Goal: Task Accomplishment & Management: Manage account settings

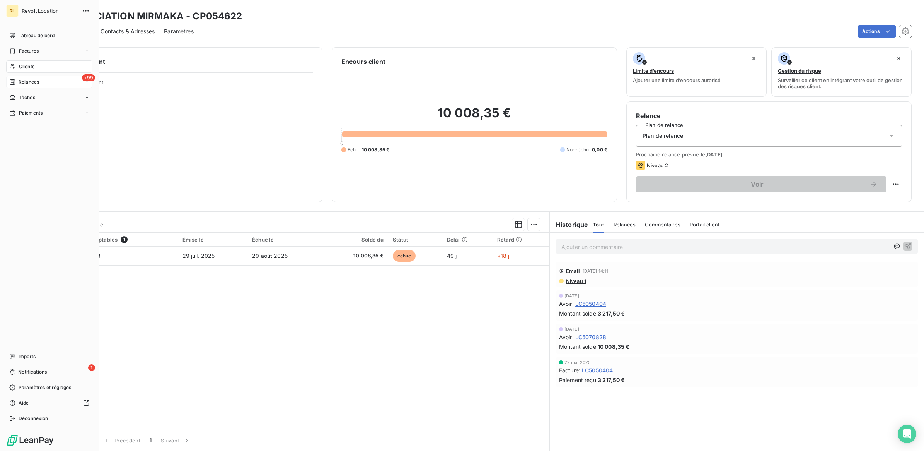
click at [26, 82] on span "Relances" at bounding box center [29, 82] width 21 height 7
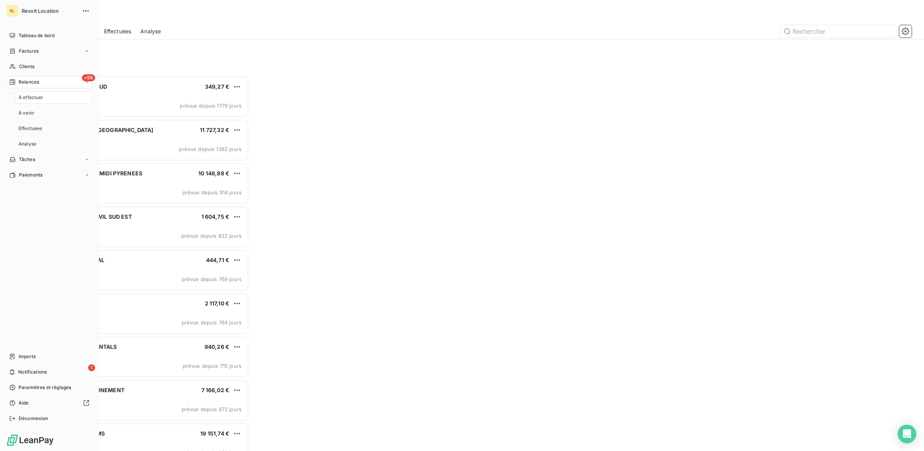
scroll to position [368, 204]
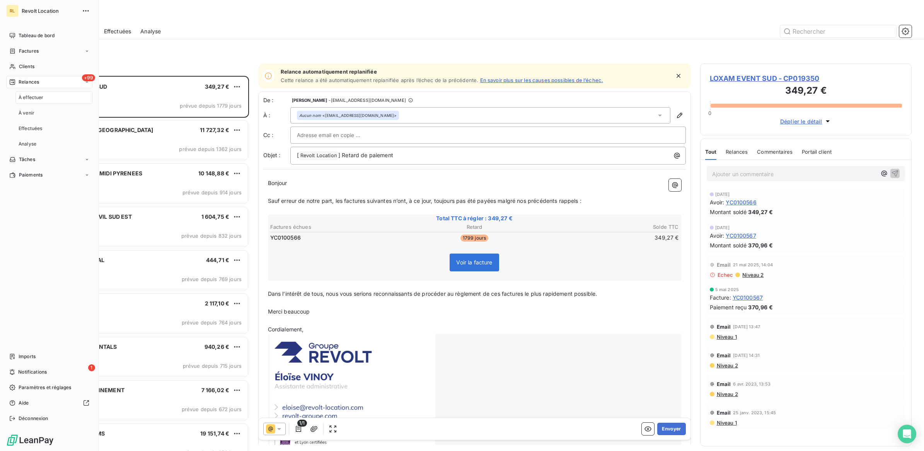
click at [34, 101] on div "À effectuer" at bounding box center [53, 97] width 77 height 12
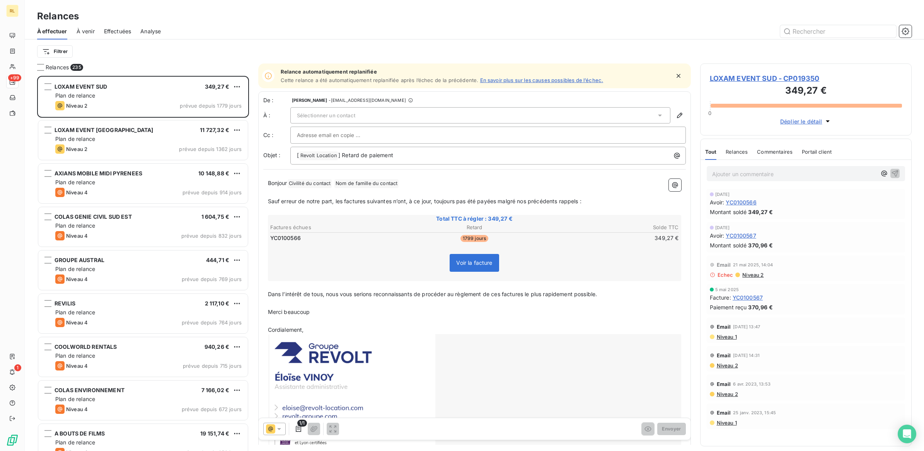
click at [60, 68] on span "Relances" at bounding box center [57, 67] width 23 height 8
click at [62, 53] on html "RL +99 1 Relances À effectuer À venir Effectuées Analyse Filtrer Relances 235 L…" at bounding box center [462, 225] width 924 height 451
click at [80, 136] on div "Niveau de relance" at bounding box center [93, 137] width 107 height 12
click at [263, 72] on icon at bounding box center [262, 72] width 8 height 8
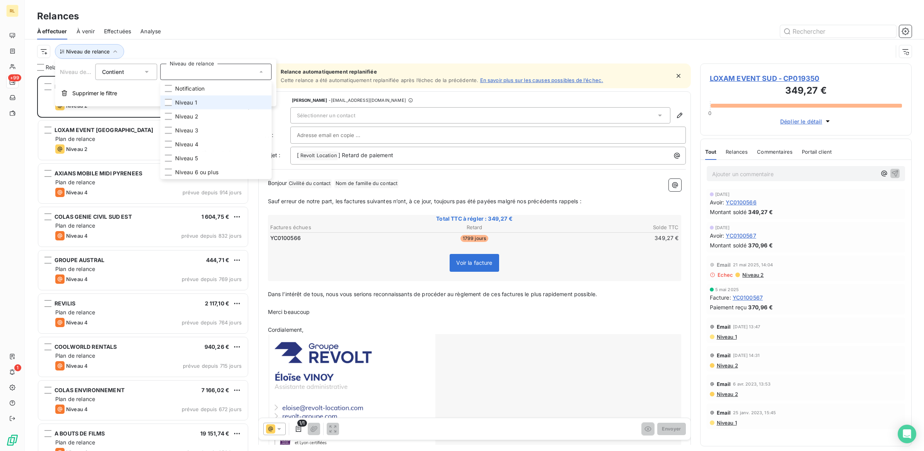
click at [205, 100] on li "Niveau 1" at bounding box center [216, 103] width 111 height 14
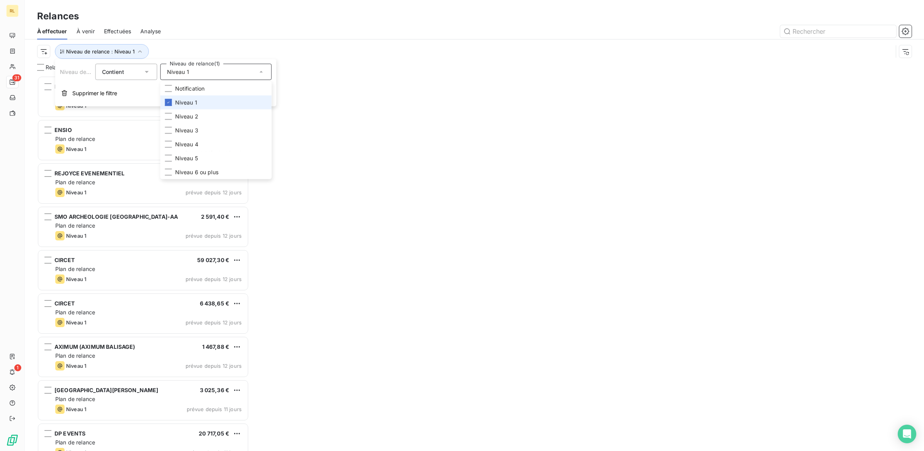
scroll to position [367, 204]
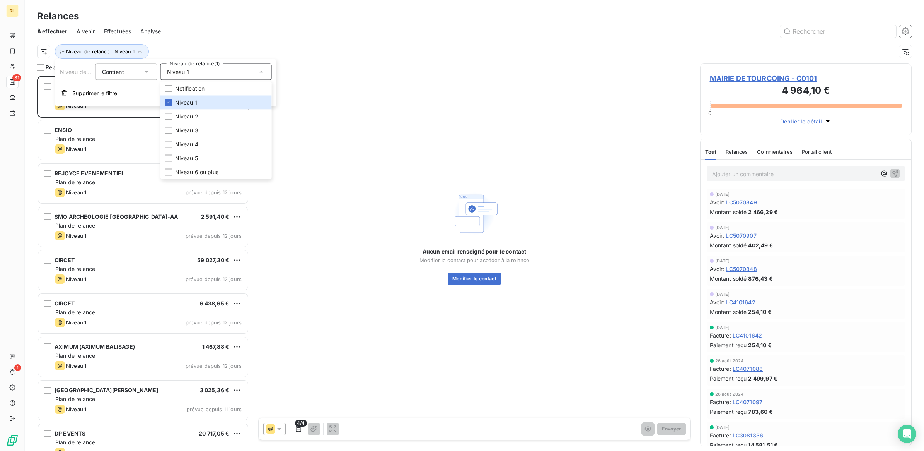
click at [333, 15] on div "Relances" at bounding box center [475, 16] width 900 height 14
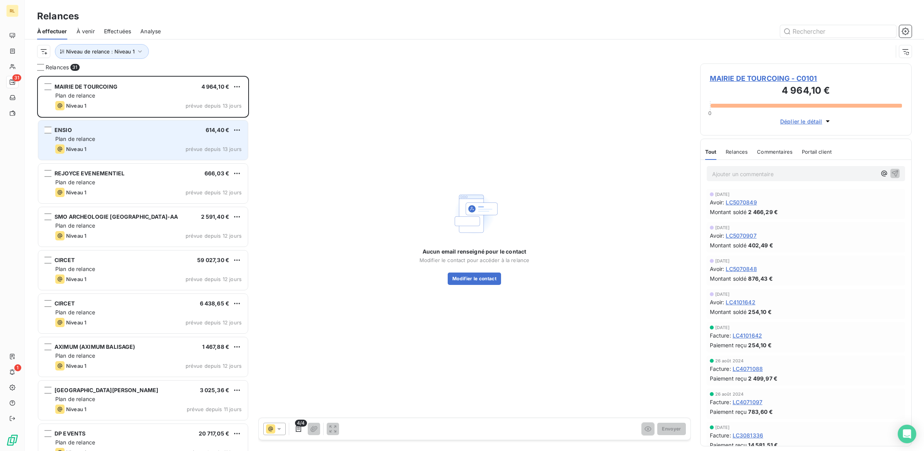
click at [155, 138] on div "Plan de relance" at bounding box center [148, 139] width 186 height 8
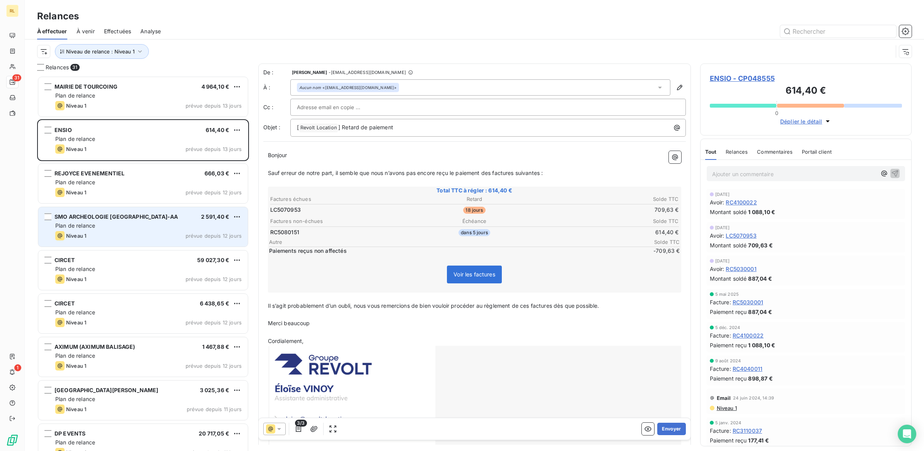
click at [151, 222] on div "Plan de relance" at bounding box center [148, 226] width 186 height 8
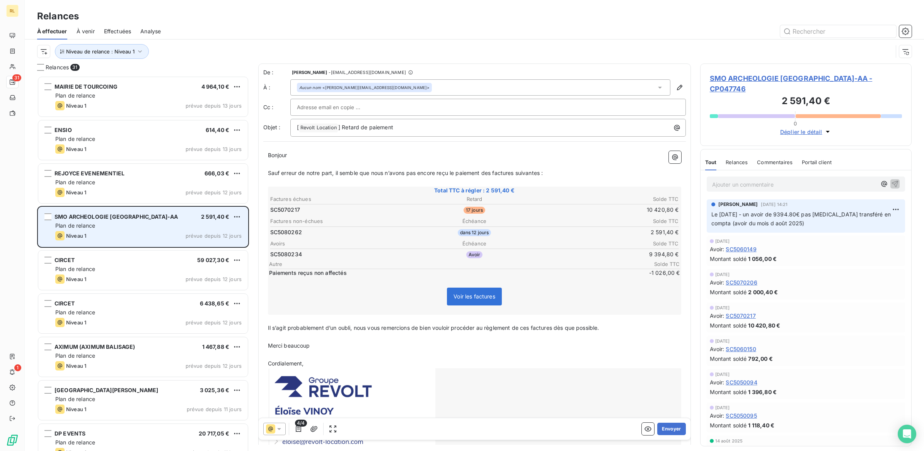
click at [169, 227] on div "Plan de relance" at bounding box center [148, 226] width 186 height 8
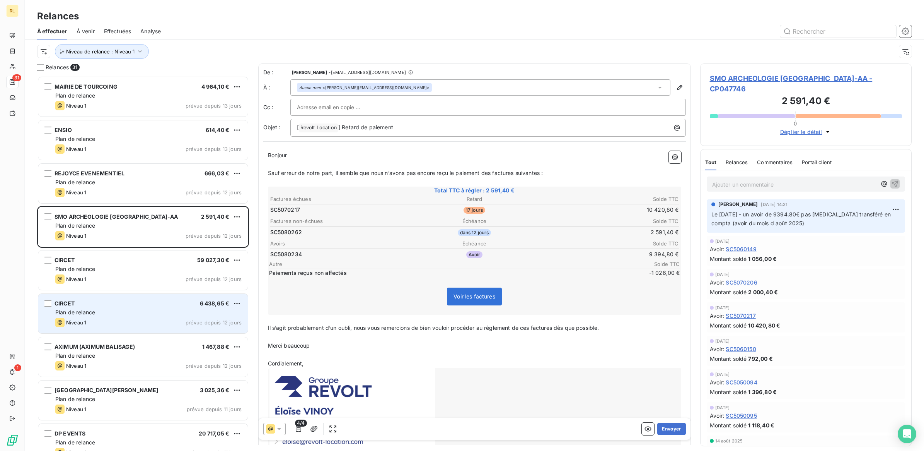
click at [160, 311] on div "Plan de relance" at bounding box center [148, 312] width 186 height 8
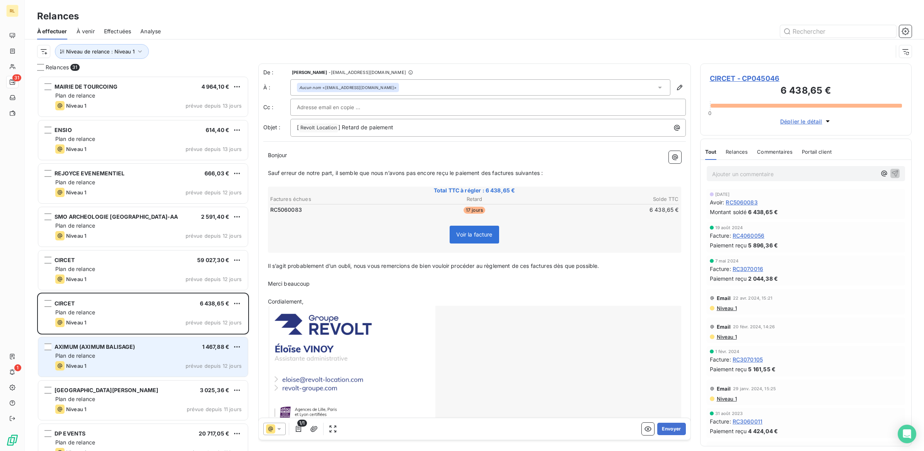
click at [167, 356] on div "Plan de relance" at bounding box center [148, 356] width 186 height 8
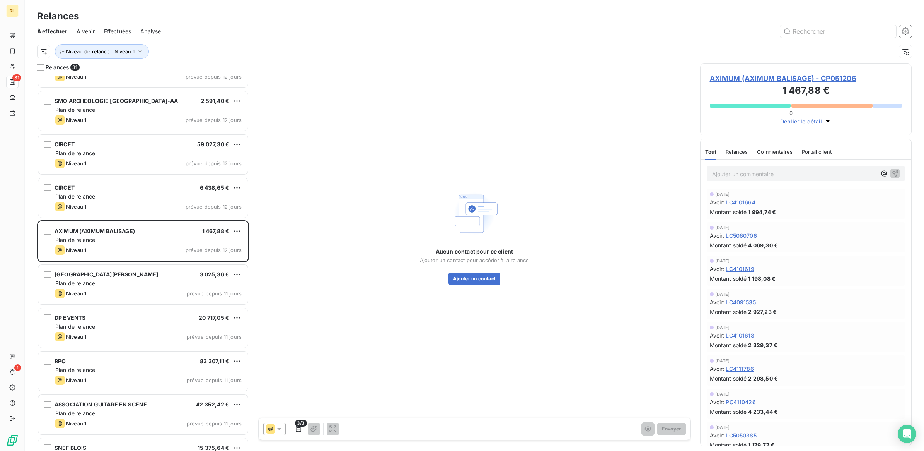
scroll to position [145, 0]
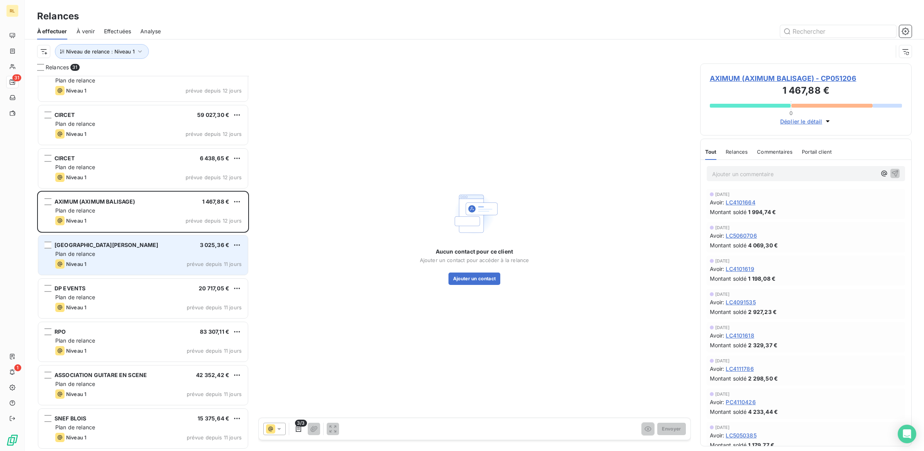
click at [160, 250] on div "Plan de relance" at bounding box center [148, 254] width 186 height 8
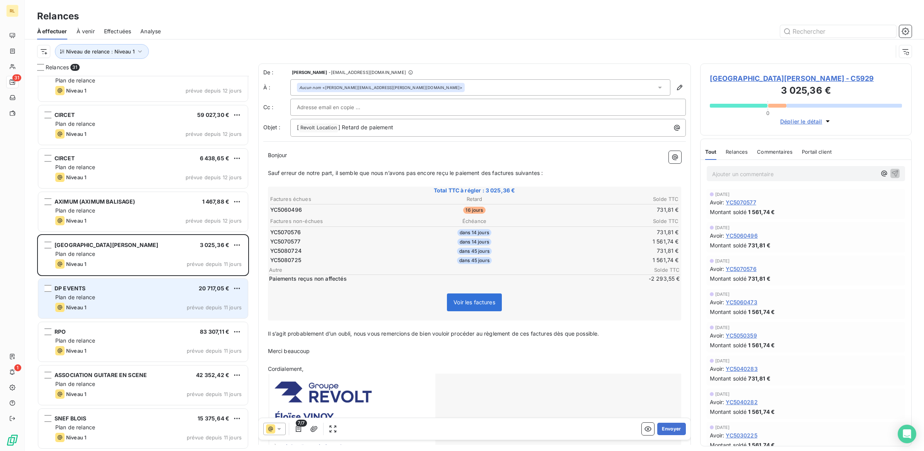
click at [159, 289] on div "DP EVENTS 20 717,05 €" at bounding box center [148, 288] width 186 height 7
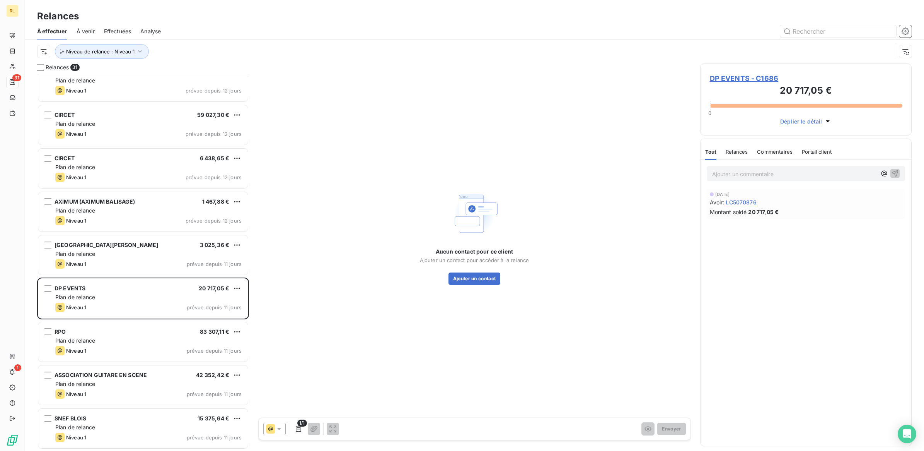
click at [757, 176] on p "Ajouter un commentaire ﻿" at bounding box center [794, 174] width 165 height 10
click at [732, 175] on span "RELANER AU [DATE]" at bounding box center [739, 173] width 54 height 7
click at [897, 173] on icon "button" at bounding box center [896, 173] width 8 height 8
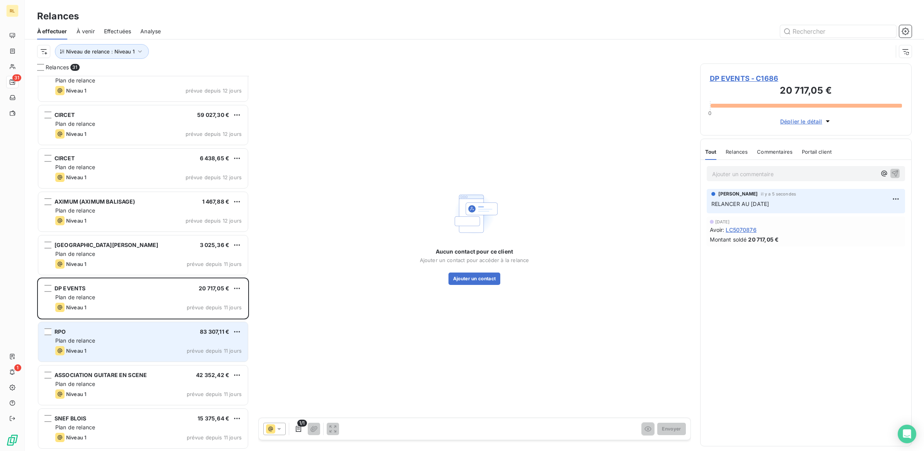
click at [158, 347] on div "Niveau 1 prévue depuis 11 jours" at bounding box center [148, 350] width 186 height 9
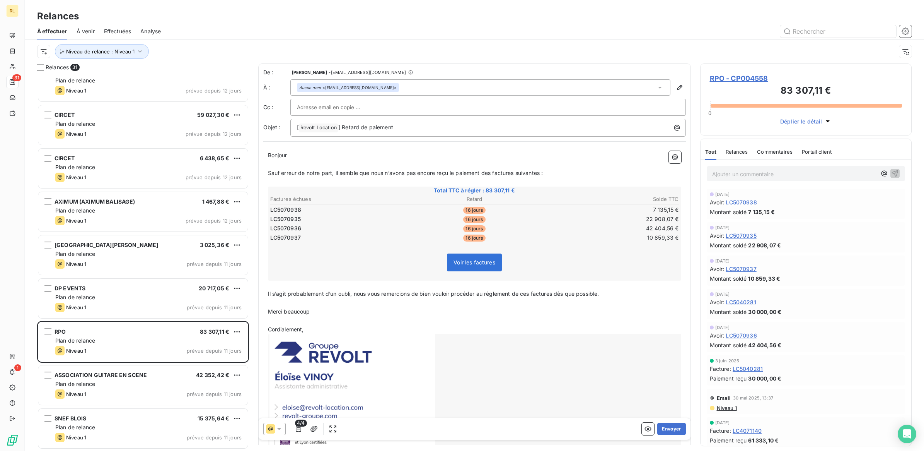
click at [790, 174] on p "Ajouter un commentaire ﻿" at bounding box center [794, 174] width 165 height 10
click at [729, 173] on span "RELANER LE [DATE]" at bounding box center [738, 173] width 53 height 7
click at [892, 171] on icon "button" at bounding box center [895, 173] width 7 height 7
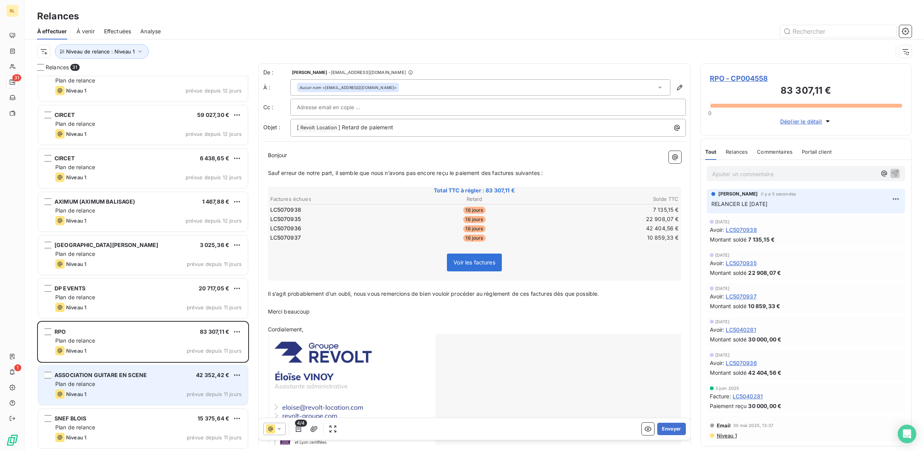
click at [157, 376] on div "ASSOCIATION GUITARE EN SCENE 42 352,42 €" at bounding box center [148, 374] width 186 height 7
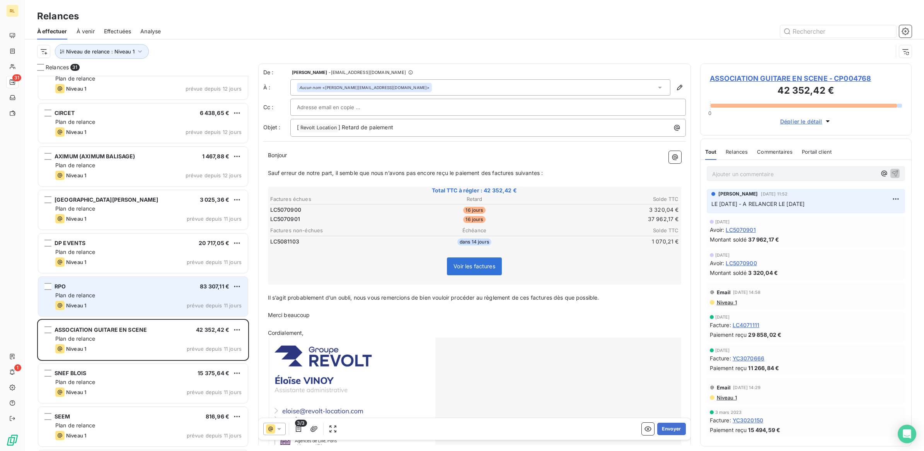
scroll to position [290, 0]
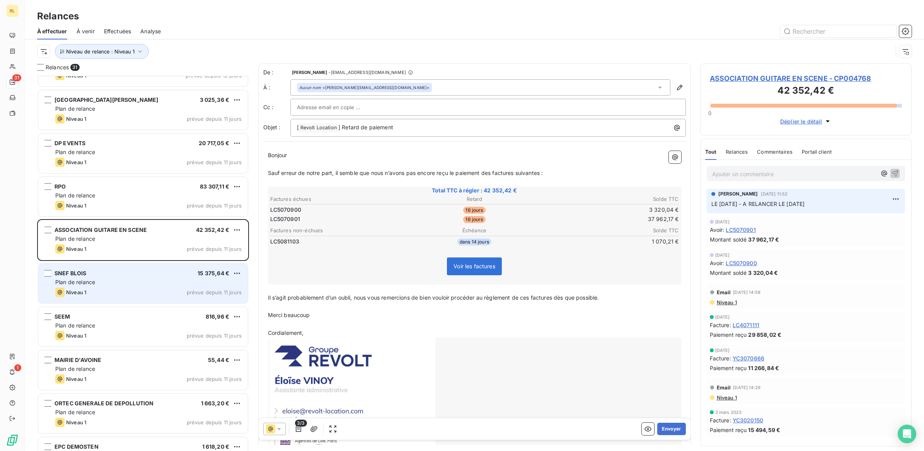
click at [162, 272] on div "SNEF BLOIS 15 375,64 €" at bounding box center [148, 273] width 186 height 7
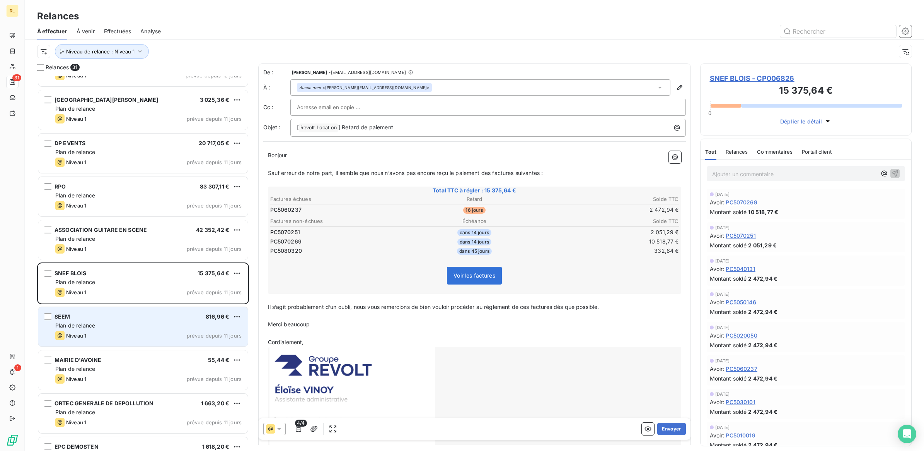
click at [159, 316] on div "SEEM 816,96 €" at bounding box center [148, 316] width 186 height 7
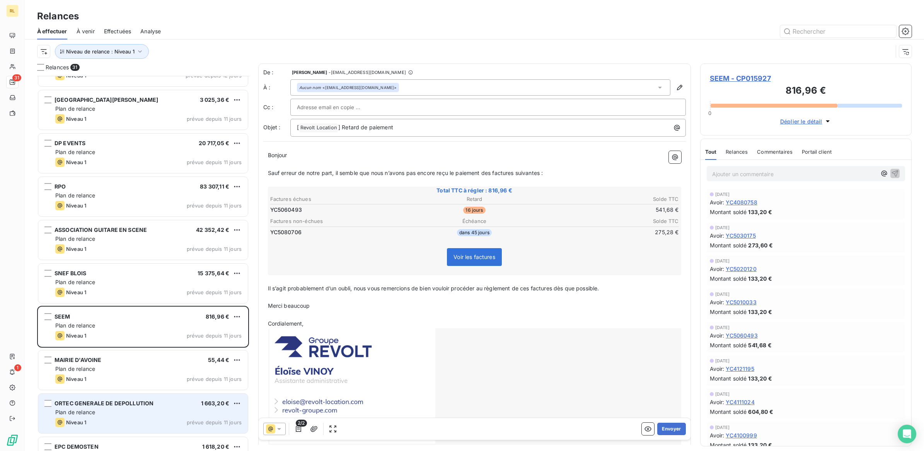
click at [160, 411] on div "Plan de relance" at bounding box center [148, 412] width 186 height 8
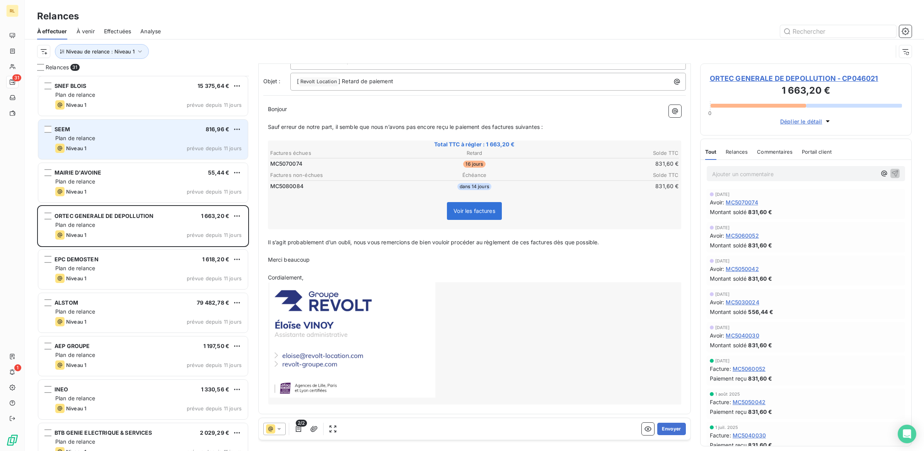
scroll to position [484, 0]
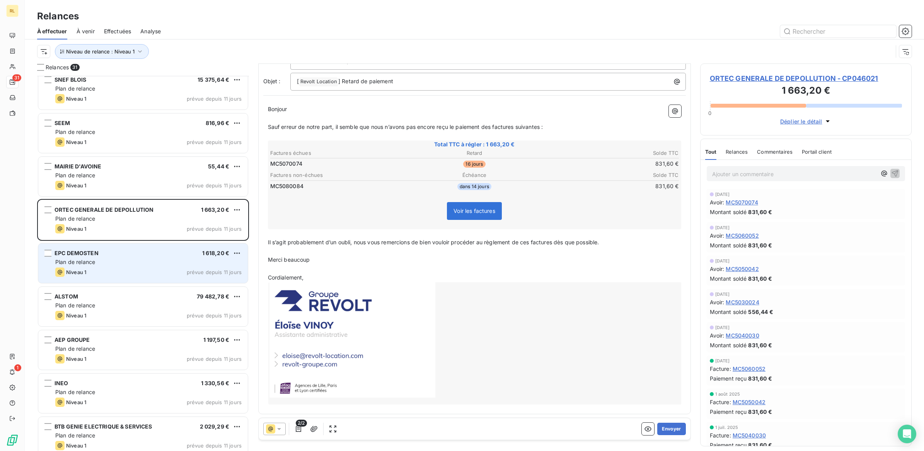
click at [139, 266] on div "EPC DEMOSTEN 1 618,20 € Plan de relance Niveau 1 prévue depuis 11 jours" at bounding box center [143, 262] width 210 height 39
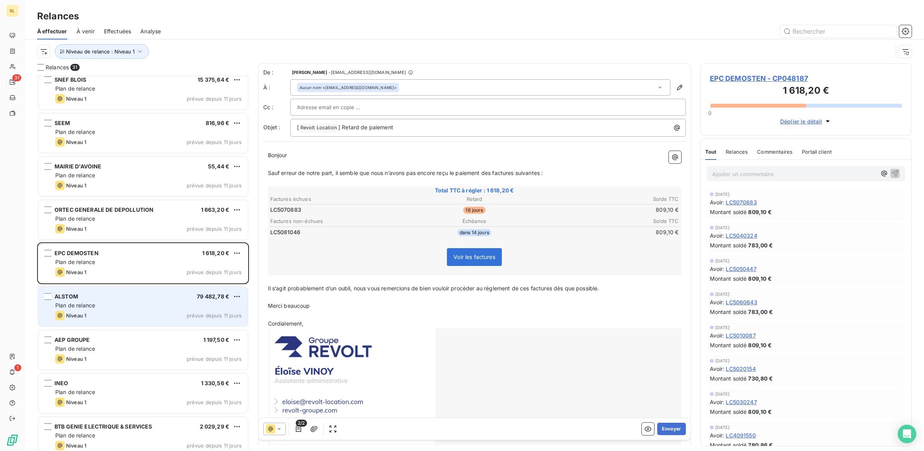
click at [133, 302] on div "Plan de relance" at bounding box center [148, 305] width 186 height 8
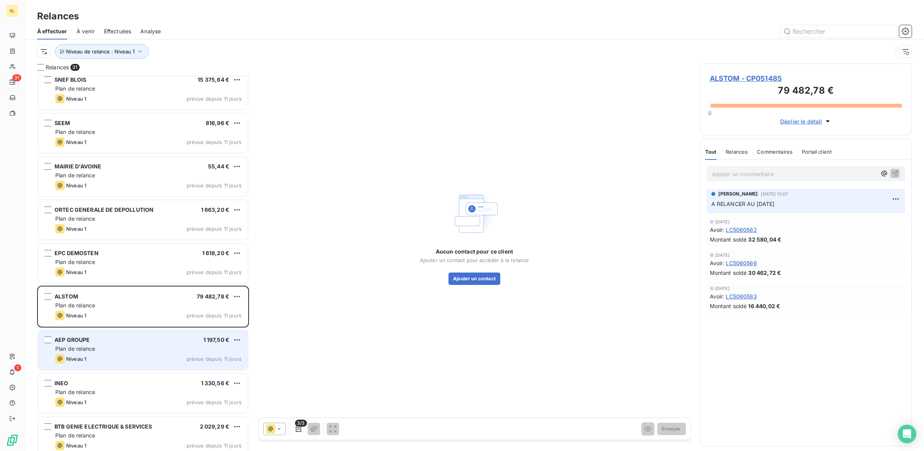
click at [130, 341] on div "AEP GROUPE 1 197,50 €" at bounding box center [148, 339] width 186 height 7
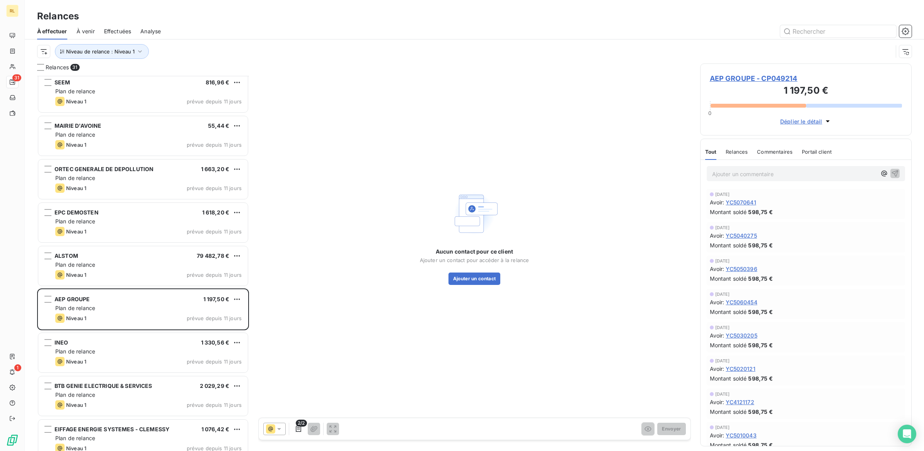
scroll to position [581, 0]
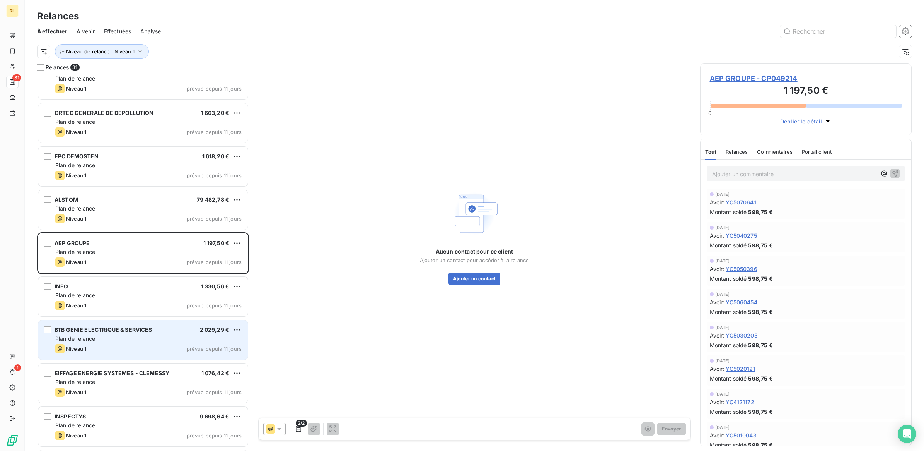
click at [144, 346] on div "Niveau 1 prévue depuis 11 jours" at bounding box center [148, 348] width 186 height 9
